Goal: Communication & Community: Answer question/provide support

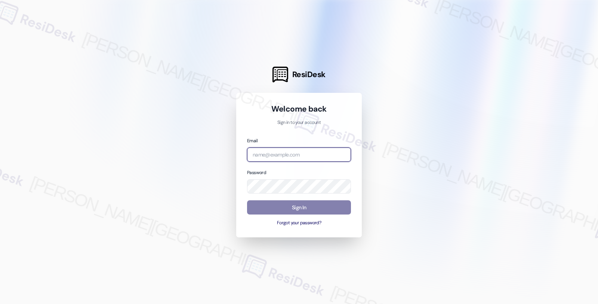
click at [281, 156] on input "email" at bounding box center [299, 154] width 104 height 15
type input "[EMAIL_ADDRESS][PERSON_NAME][DOMAIN_NAME]"
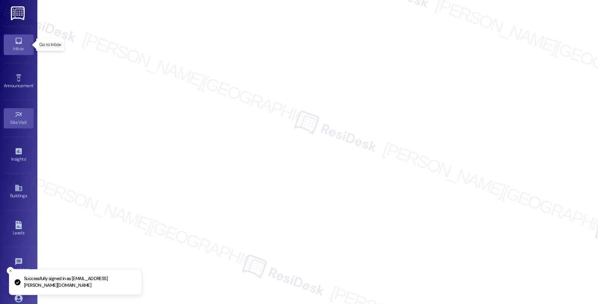
click at [24, 50] on div "Inbox" at bounding box center [18, 48] width 37 height 7
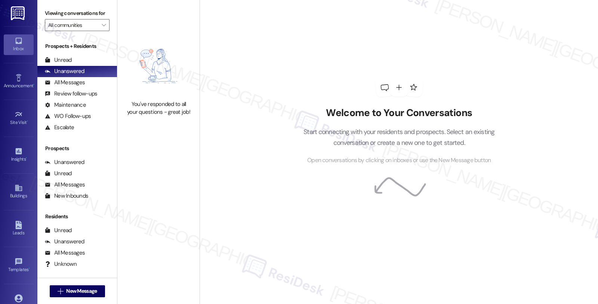
click at [390, 232] on div "Welcome to Your Conversations Start connecting with your residents and prospect…" at bounding box center [399, 121] width 224 height 243
click at [65, 64] on div "Unread" at bounding box center [58, 60] width 27 height 8
